Goal: Information Seeking & Learning: Learn about a topic

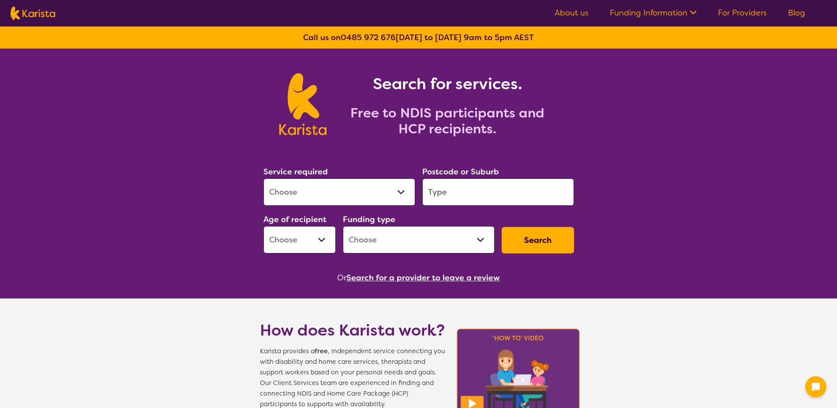
click at [406, 191] on select "Allied Health Assistant Assessment ([MEDICAL_DATA] or [MEDICAL_DATA]) Behaviour…" at bounding box center [340, 191] width 152 height 27
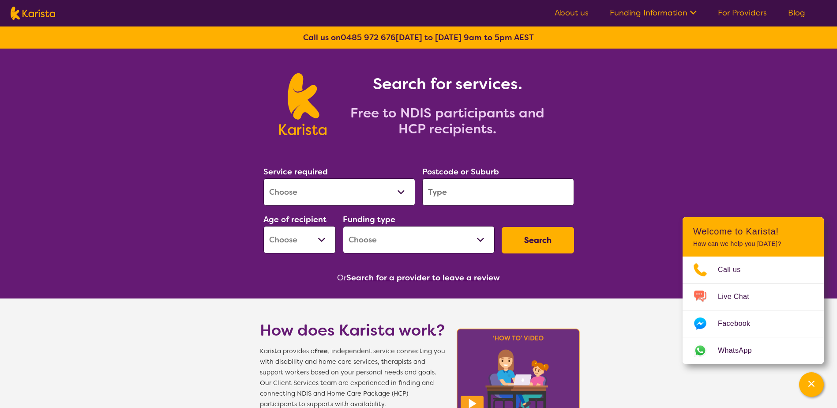
select select "NDIS Plan management"
click at [264, 178] on select "Allied Health Assistant Assessment ([MEDICAL_DATA] or [MEDICAL_DATA]) Behaviour…" at bounding box center [340, 191] width 152 height 27
select select "NDIS"
click at [458, 192] on input "search" at bounding box center [498, 191] width 152 height 27
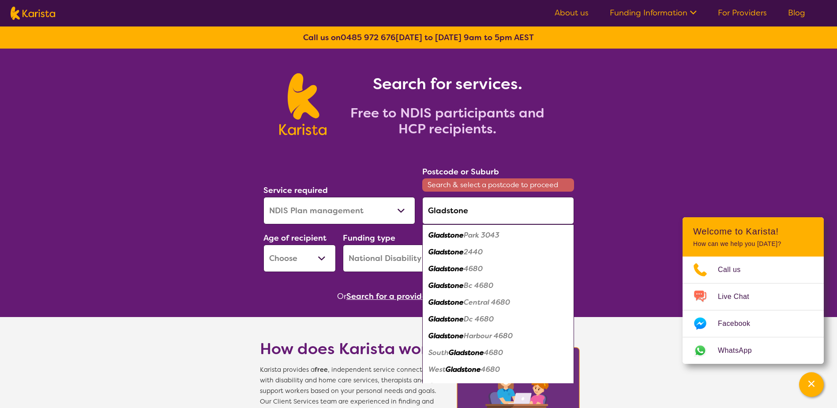
click at [464, 264] on em "4680" at bounding box center [473, 268] width 19 height 9
type input "4680"
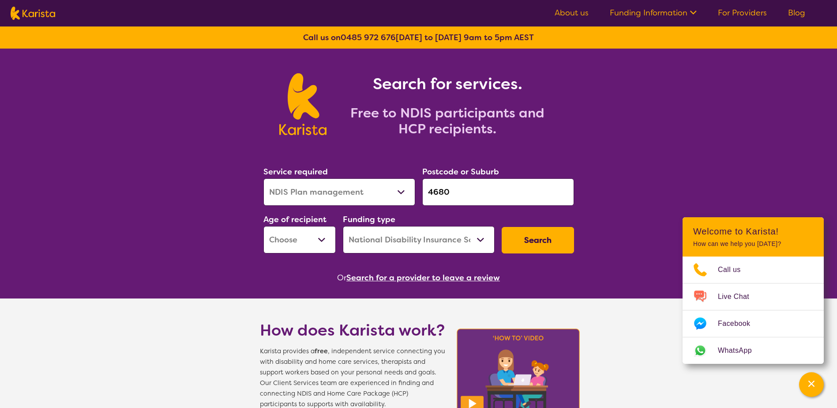
click at [487, 236] on select "Home Care Package (HCP) National Disability Insurance Scheme (NDIS) I don't know" at bounding box center [419, 239] width 152 height 27
select select "i-don-t-know"
click at [343, 226] on select "Home Care Package (HCP) National Disability Insurance Scheme (NDIS) I don't know" at bounding box center [419, 239] width 152 height 27
click at [525, 241] on button "Search" at bounding box center [538, 240] width 72 height 26
click at [536, 234] on button "Search" at bounding box center [538, 240] width 72 height 26
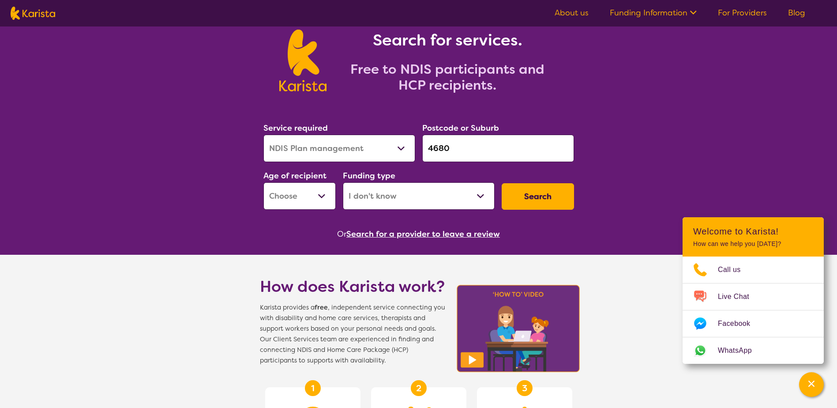
scroll to position [44, 0]
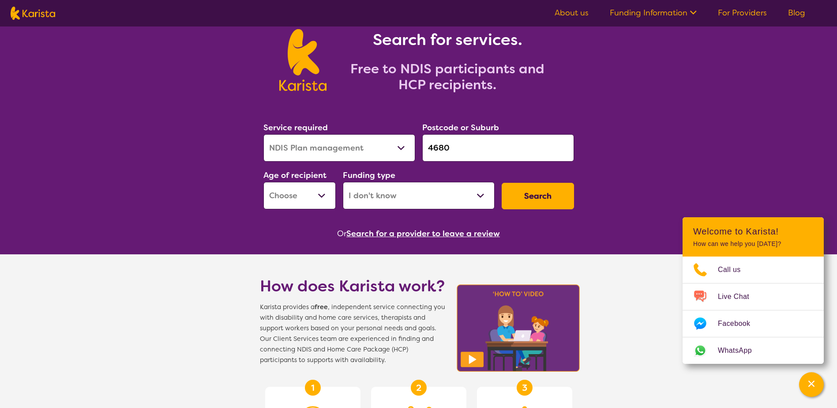
click at [324, 195] on select "Early Childhood - 0 to 9 Child - 10 to 11 Adolescent - 12 to 17 Adult - 18 to 6…" at bounding box center [300, 195] width 72 height 27
select select "AD"
click at [264, 182] on select "Early Childhood - 0 to 9 Child - 10 to 11 Adolescent - 12 to 17 Adult - 18 to 6…" at bounding box center [300, 195] width 72 height 27
click at [517, 204] on button "Search" at bounding box center [538, 196] width 72 height 26
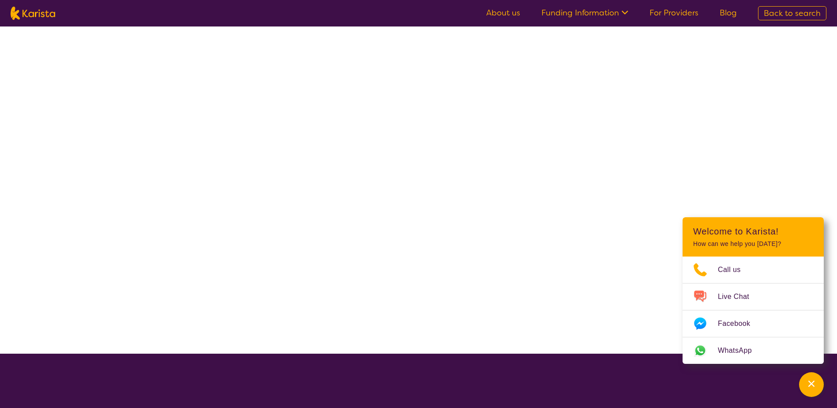
select select "NDIS Plan management"
select select "AD"
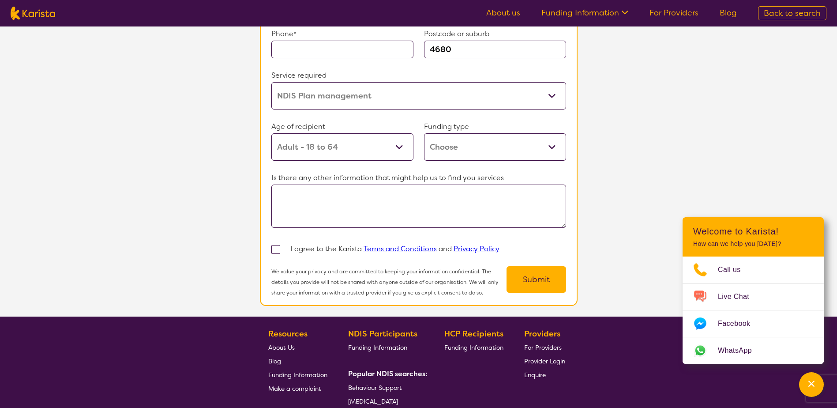
scroll to position [668, 0]
